Goal: Task Accomplishment & Management: Complete application form

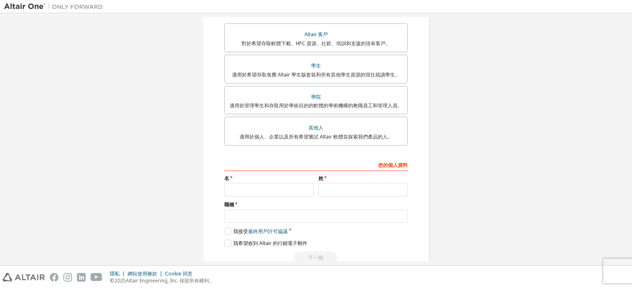
scroll to position [151, 0]
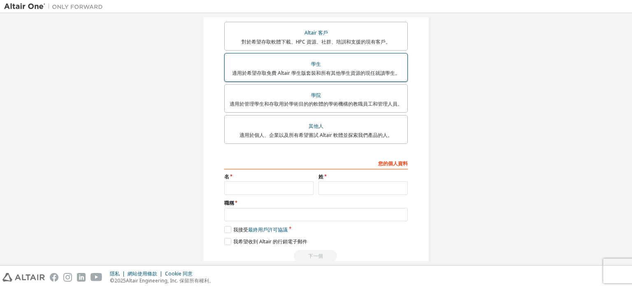
click at [349, 65] on div "學生" at bounding box center [316, 64] width 173 height 12
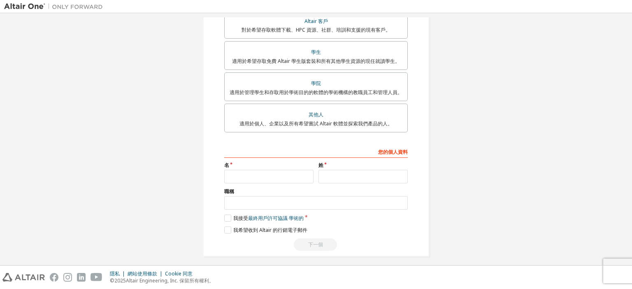
scroll to position [189, 0]
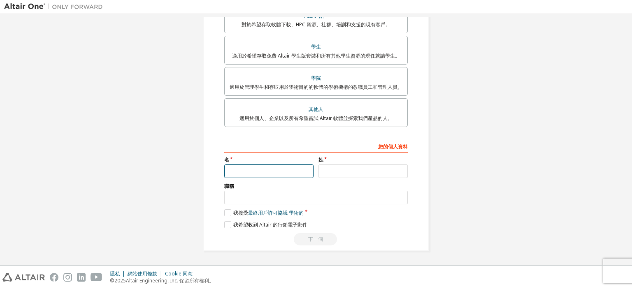
click at [269, 169] on input "text" at bounding box center [268, 172] width 89 height 14
type input "*"
type input "**"
click at [352, 178] on input "text" at bounding box center [362, 172] width 89 height 14
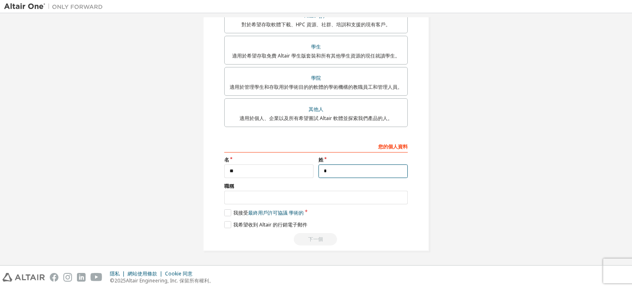
type input "*"
click at [285, 204] on input "text" at bounding box center [316, 198] width 184 height 14
type input "**"
click at [224, 212] on label "我接受 最終用戶許可協議 學術的" at bounding box center [263, 212] width 79 height 7
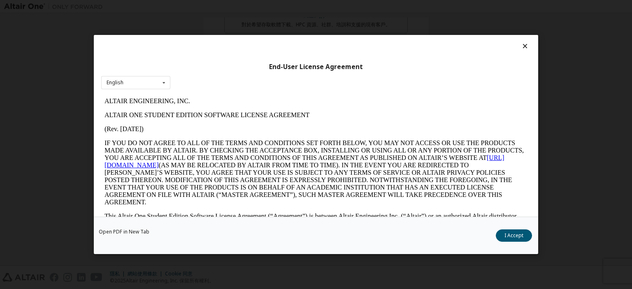
scroll to position [0, 0]
click at [521, 49] on icon at bounding box center [525, 45] width 9 height 7
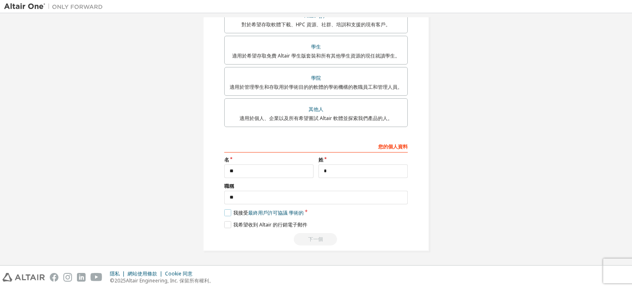
click at [225, 213] on label "我接受 最終用戶許可協議 學術的" at bounding box center [263, 212] width 79 height 7
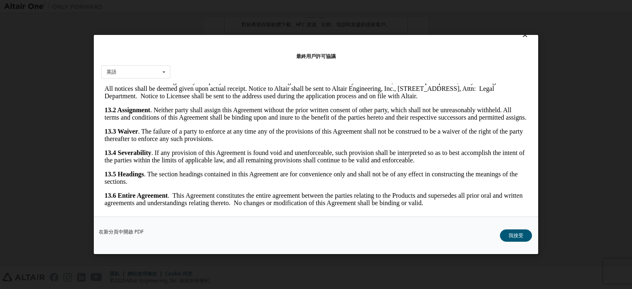
scroll to position [17, 0]
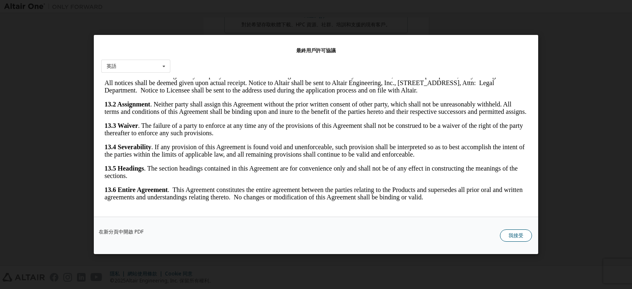
click at [507, 234] on button "我接受" at bounding box center [516, 236] width 32 height 12
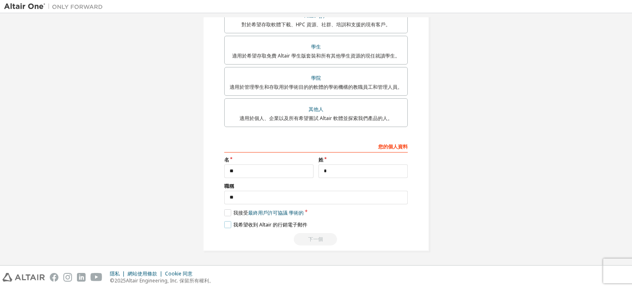
click at [228, 227] on label "我希望收到 Altair 的行銷電子郵件" at bounding box center [265, 224] width 83 height 7
click at [228, 222] on label "我希望收到 Altair 的行銷電子郵件" at bounding box center [265, 224] width 83 height 7
click at [332, 239] on div "下一個" at bounding box center [316, 239] width 184 height 12
click at [226, 227] on label "我希望收到 Altair 的行銷電子郵件" at bounding box center [265, 224] width 83 height 7
click at [306, 242] on div "下一個" at bounding box center [316, 239] width 184 height 12
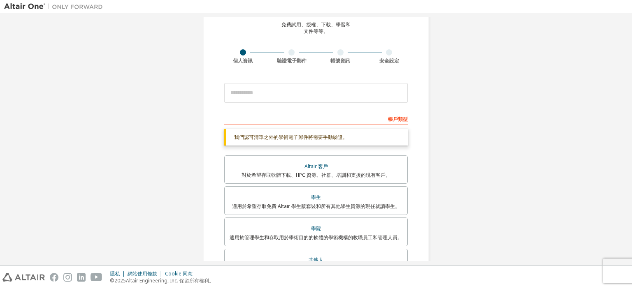
scroll to position [24, 0]
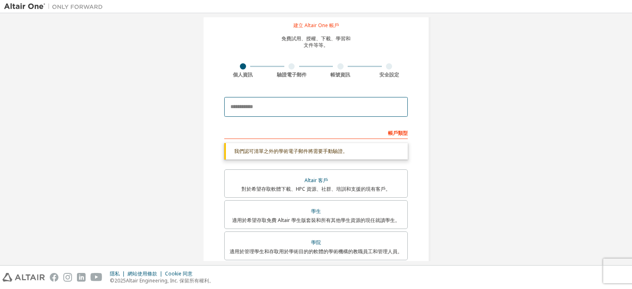
click at [308, 108] on input "email" at bounding box center [316, 107] width 184 height 20
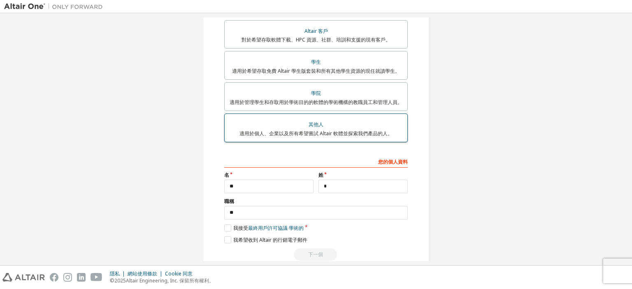
scroll to position [189, 0]
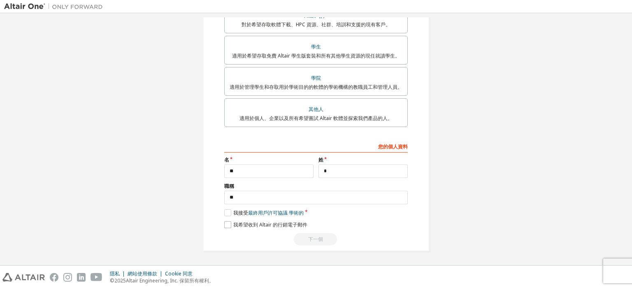
type input "**********"
click at [228, 225] on label "我希望收到 Altair 的行銷電子郵件" at bounding box center [265, 224] width 83 height 7
click at [301, 237] on div "下一個" at bounding box center [316, 239] width 184 height 12
click at [227, 222] on label "我希望收到 Altair 的行銷電子郵件" at bounding box center [265, 224] width 83 height 7
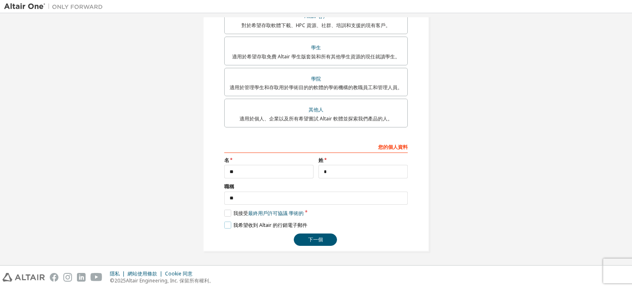
click at [228, 225] on label "我希望收到 Altair 的行銷電子郵件" at bounding box center [265, 225] width 83 height 7
click at [323, 242] on button "下一個" at bounding box center [315, 240] width 43 height 12
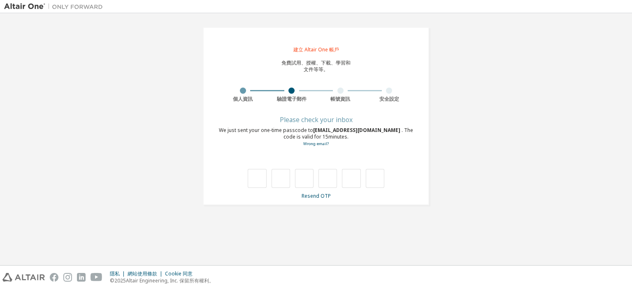
scroll to position [0, 0]
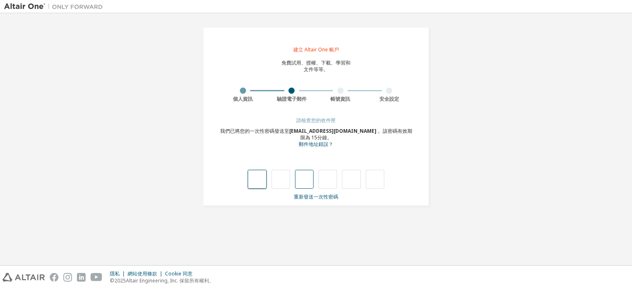
type input "*"
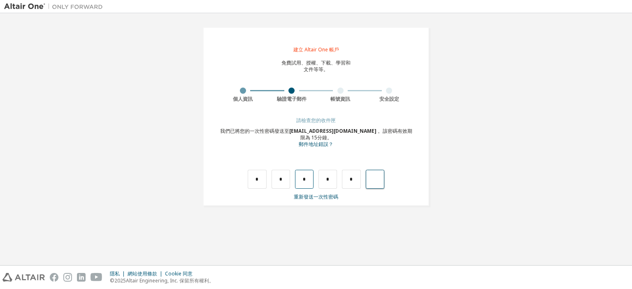
type input "*"
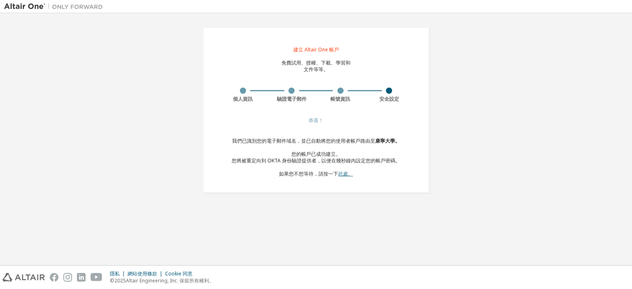
click at [341, 174] on font "此處。" at bounding box center [345, 173] width 15 height 7
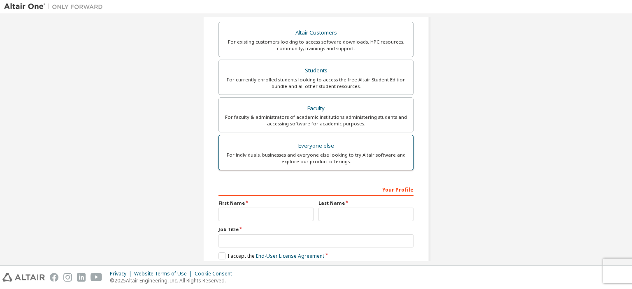
scroll to position [107, 0]
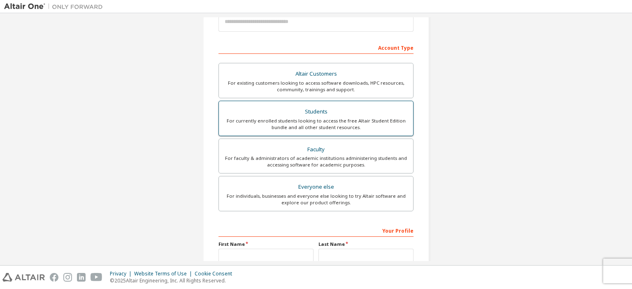
click at [341, 116] on div "Students" at bounding box center [316, 112] width 184 height 12
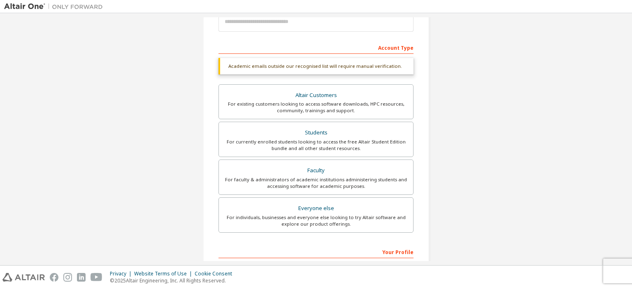
drag, startPoint x: 418, startPoint y: 112, endPoint x: 436, endPoint y: 104, distance: 20.1
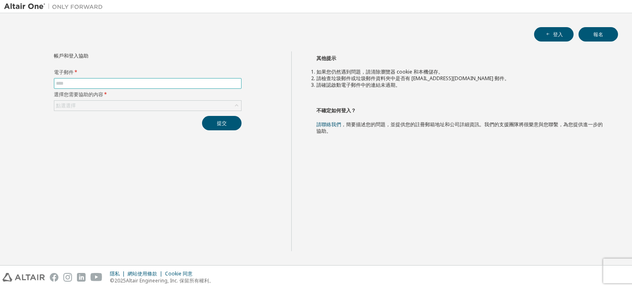
click at [105, 82] on input "text" at bounding box center [148, 83] width 184 height 7
type input "**********"
click at [119, 105] on div "點選選擇" at bounding box center [147, 106] width 187 height 10
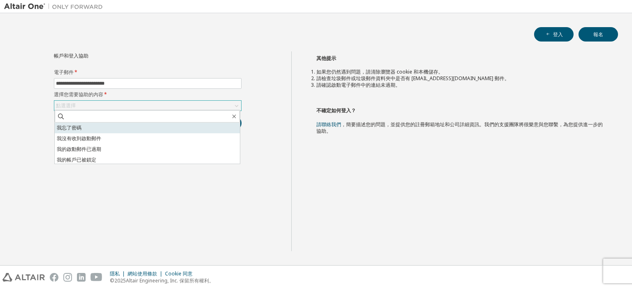
click at [80, 128] on font "我忘了密碼" at bounding box center [69, 127] width 25 height 7
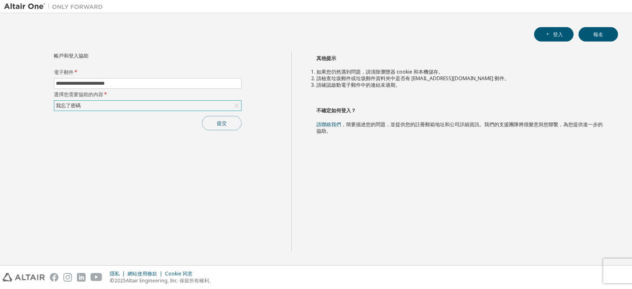
click at [223, 125] on font "提交" at bounding box center [222, 123] width 10 height 7
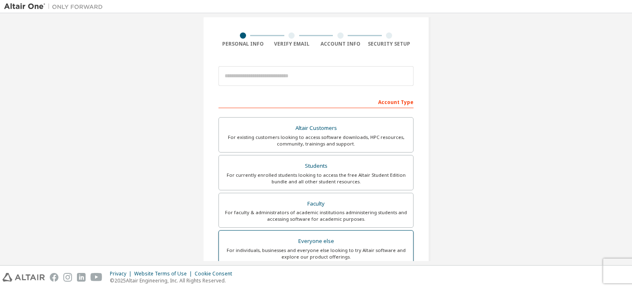
scroll to position [123, 0]
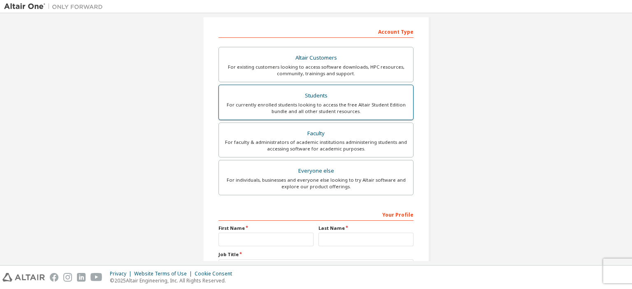
click at [328, 112] on div "For currently enrolled students looking to access the free Altair Student Editi…" at bounding box center [316, 108] width 184 height 13
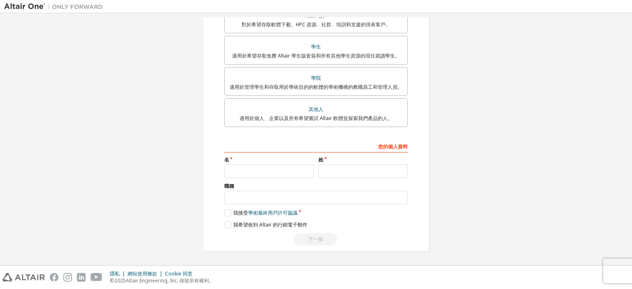
scroll to position [189, 0]
click at [248, 171] on input "text" at bounding box center [268, 172] width 89 height 14
type input "**"
click at [329, 171] on input "text" at bounding box center [362, 172] width 89 height 14
type input "*"
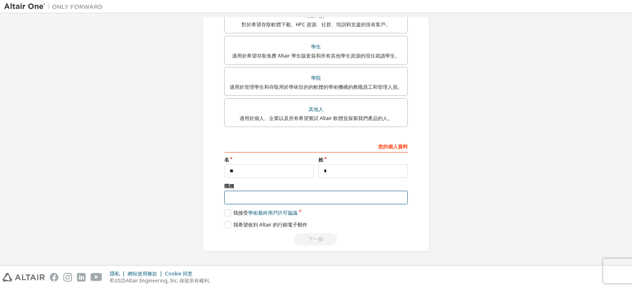
click at [284, 200] on input "text" at bounding box center [316, 198] width 184 height 14
type input "**"
click at [244, 214] on font "我接受" at bounding box center [240, 212] width 15 height 7
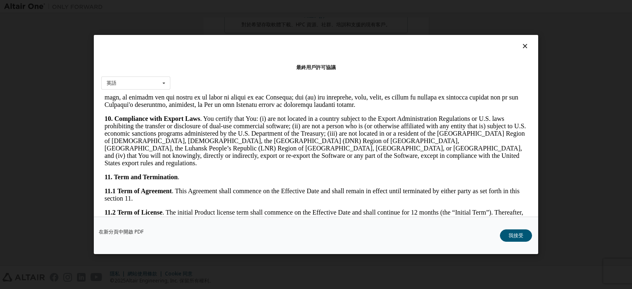
scroll to position [1070, 0]
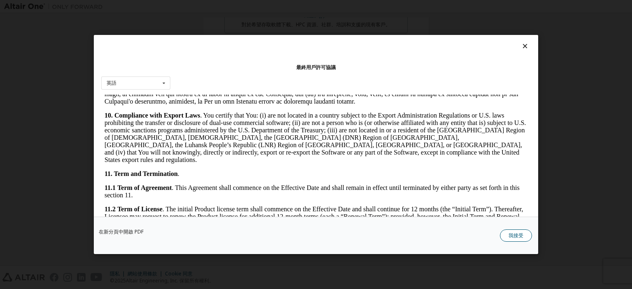
click at [523, 236] on font "我接受" at bounding box center [516, 235] width 15 height 7
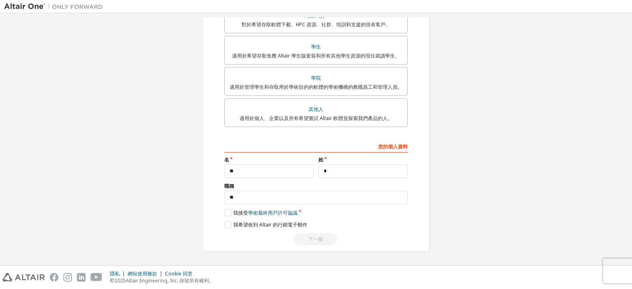
scroll to position [0, 0]
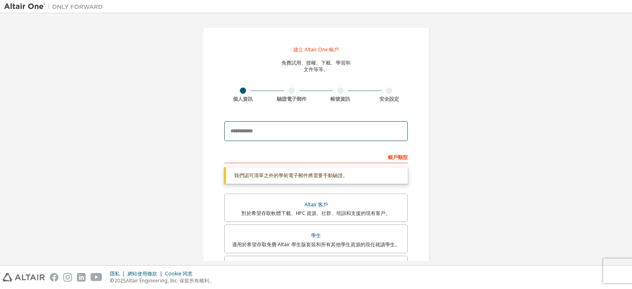
click at [276, 139] on input "email" at bounding box center [316, 131] width 184 height 20
type input "**********"
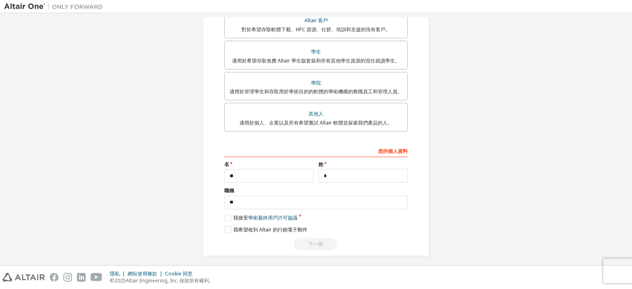
scroll to position [193, 0]
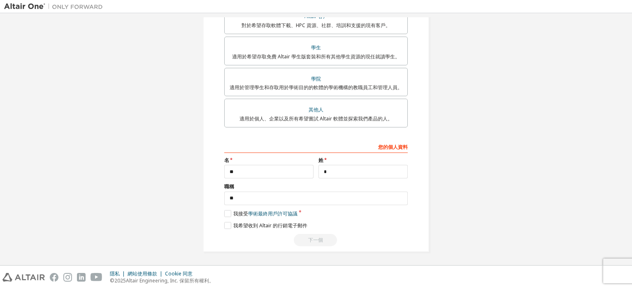
click at [327, 242] on div "下一個" at bounding box center [316, 240] width 184 height 12
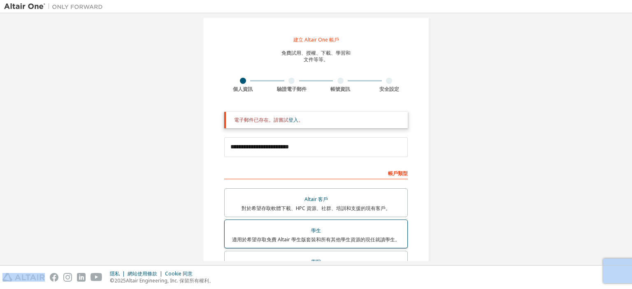
scroll to position [0, 0]
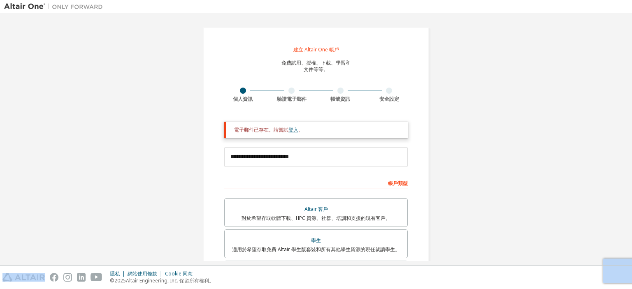
click at [293, 129] on font "登入" at bounding box center [293, 129] width 10 height 7
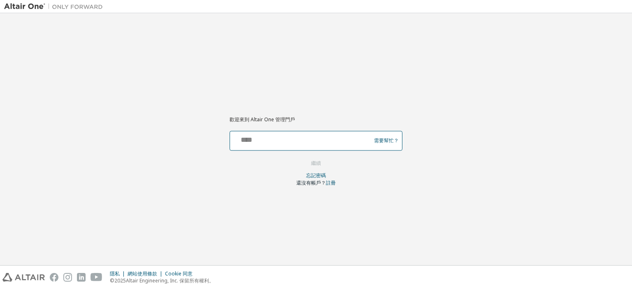
click at [346, 143] on input "text" at bounding box center [301, 139] width 137 height 12
type input "**********"
click at [325, 163] on button "繼續" at bounding box center [315, 163] width 27 height 12
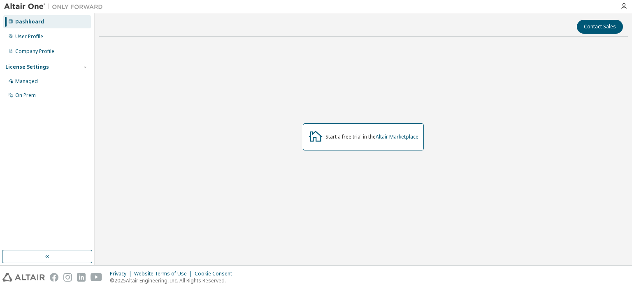
click at [311, 138] on icon at bounding box center [315, 136] width 15 height 15
click at [43, 50] on div "Company Profile" at bounding box center [34, 51] width 39 height 7
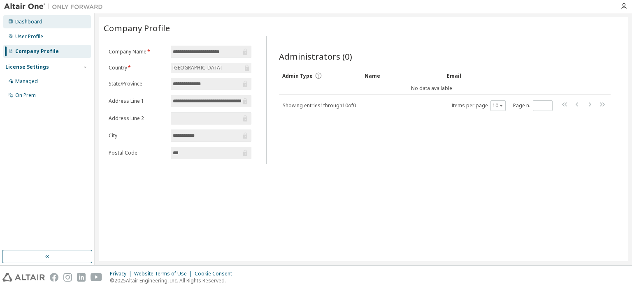
click at [43, 25] on div "Dashboard" at bounding box center [47, 21] width 88 height 13
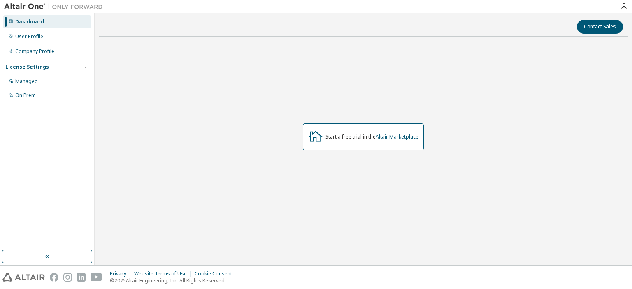
click at [32, 7] on img at bounding box center [55, 6] width 103 height 8
click at [622, 9] on icon "button" at bounding box center [623, 6] width 7 height 7
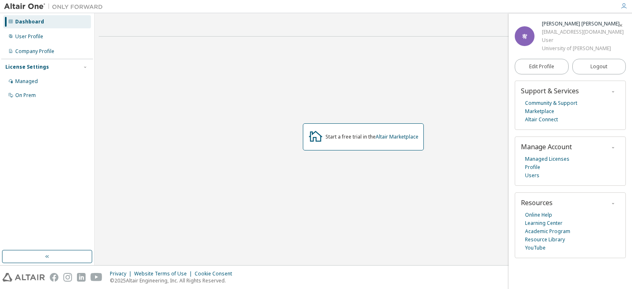
click at [626, 7] on icon "button" at bounding box center [623, 6] width 7 height 7
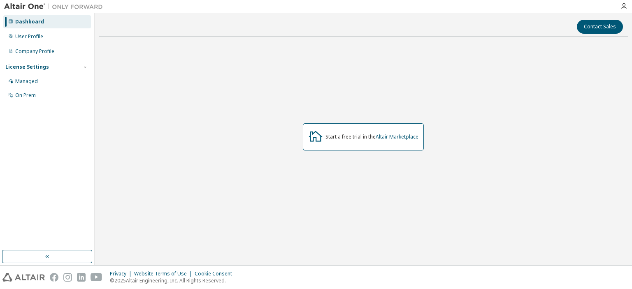
click at [65, 3] on img at bounding box center [55, 6] width 103 height 8
click at [316, 137] on icon at bounding box center [315, 136] width 15 height 15
click at [354, 137] on div "Start a free trial in the Altair Marketplace" at bounding box center [371, 137] width 93 height 7
drag, startPoint x: 354, startPoint y: 137, endPoint x: 388, endPoint y: 144, distance: 35.2
click at [361, 138] on div "Start a free trial in the Altair Marketplace" at bounding box center [371, 137] width 93 height 7
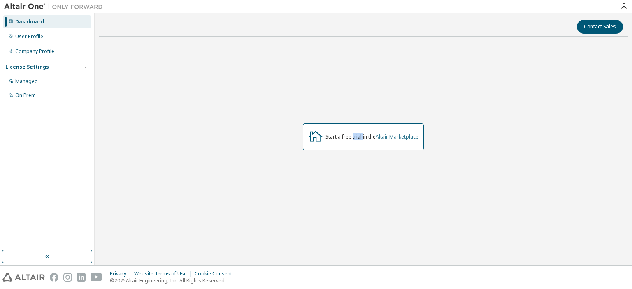
click at [400, 135] on link "Altair Marketplace" at bounding box center [397, 136] width 43 height 7
